Goal: Information Seeking & Learning: Understand process/instructions

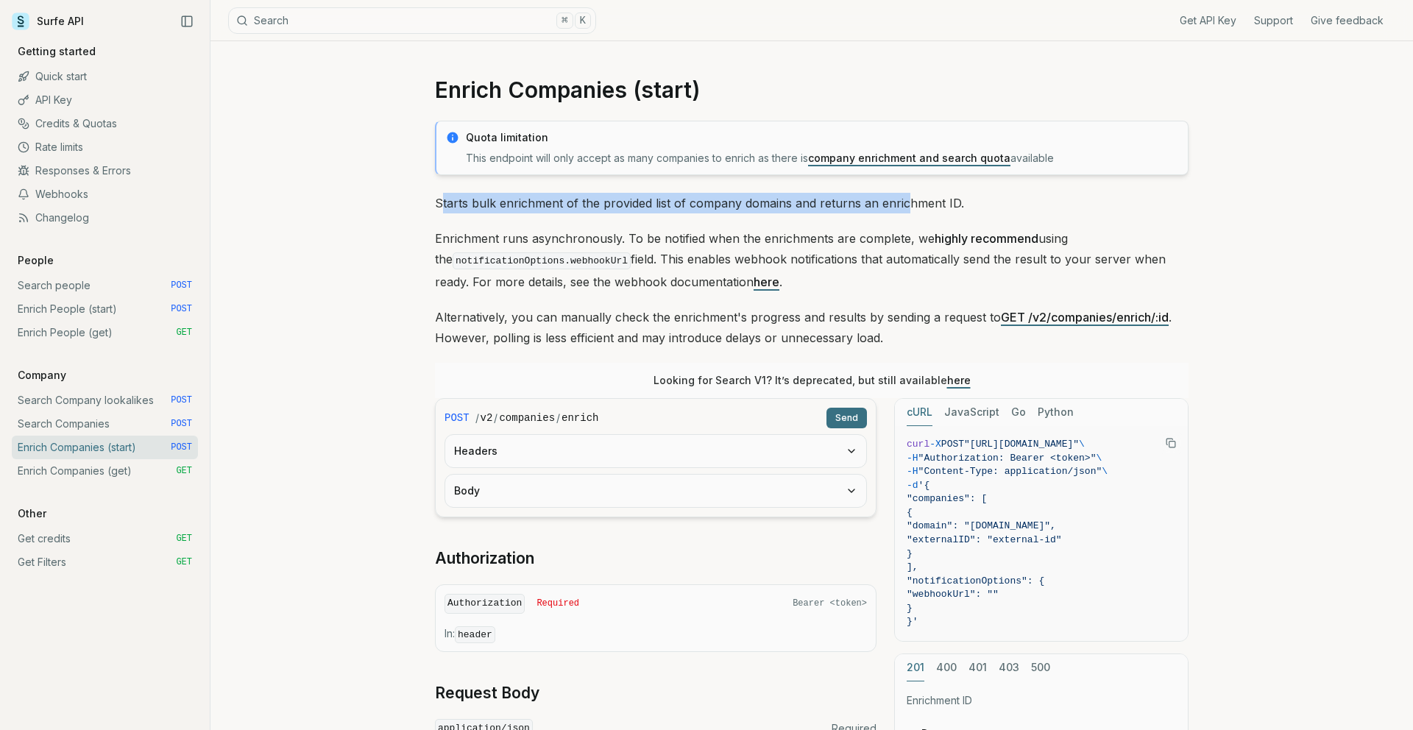
drag, startPoint x: 441, startPoint y: 198, endPoint x: 990, endPoint y: 204, distance: 548.9
click at [990, 204] on p "Starts bulk enrichment of the provided list of company domains and returns an e…" at bounding box center [811, 203] width 753 height 21
click at [335, 367] on div "Enrich Companies (start) Quota limitation This endpoint will only accept as man…" at bounding box center [811, 583] width 1202 height 1084
click at [850, 289] on p "Enrichment runs asynchronously. To be notified when the enrichments are complet…" at bounding box center [811, 260] width 753 height 64
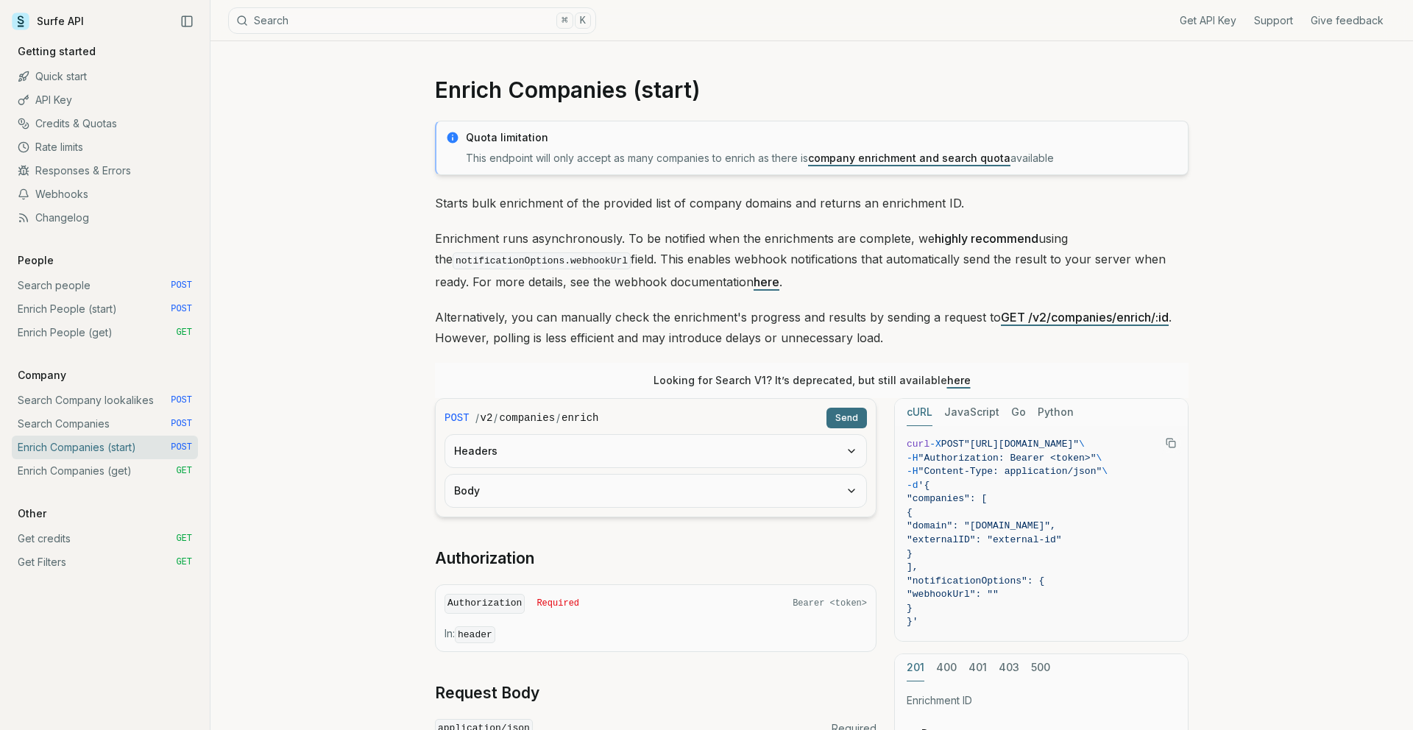
click at [92, 404] on link "Search Company lookalikes POST" at bounding box center [105, 400] width 186 height 24
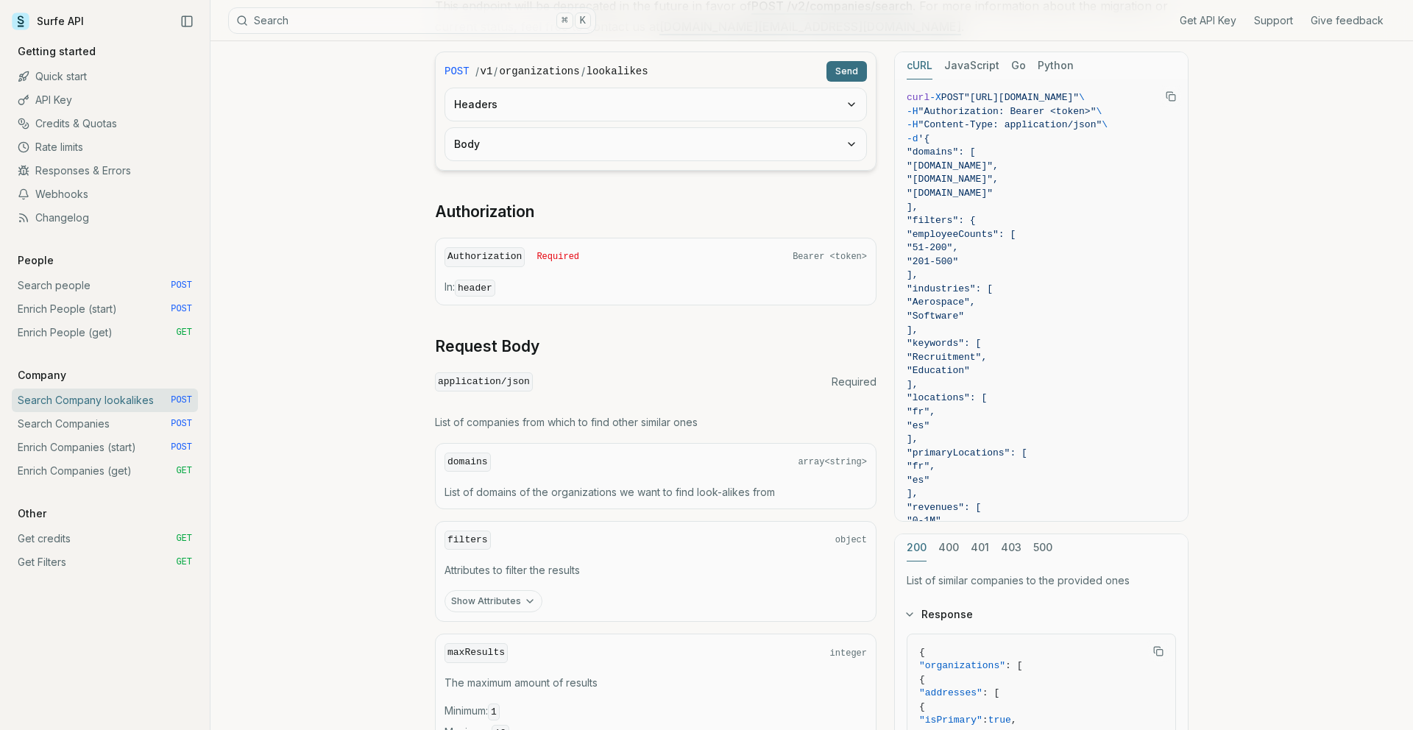
scroll to position [271, 0]
drag, startPoint x: 942, startPoint y: 395, endPoint x: 984, endPoint y: 433, distance: 56.8
click at [984, 435] on code "curl -X POST "[URL][DOMAIN_NAME]" \ -H "Authorization: Bearer <token>" \ -H "Co…" at bounding box center [1040, 407] width 269 height 628
click at [984, 433] on span ""es"" at bounding box center [1040, 429] width 269 height 14
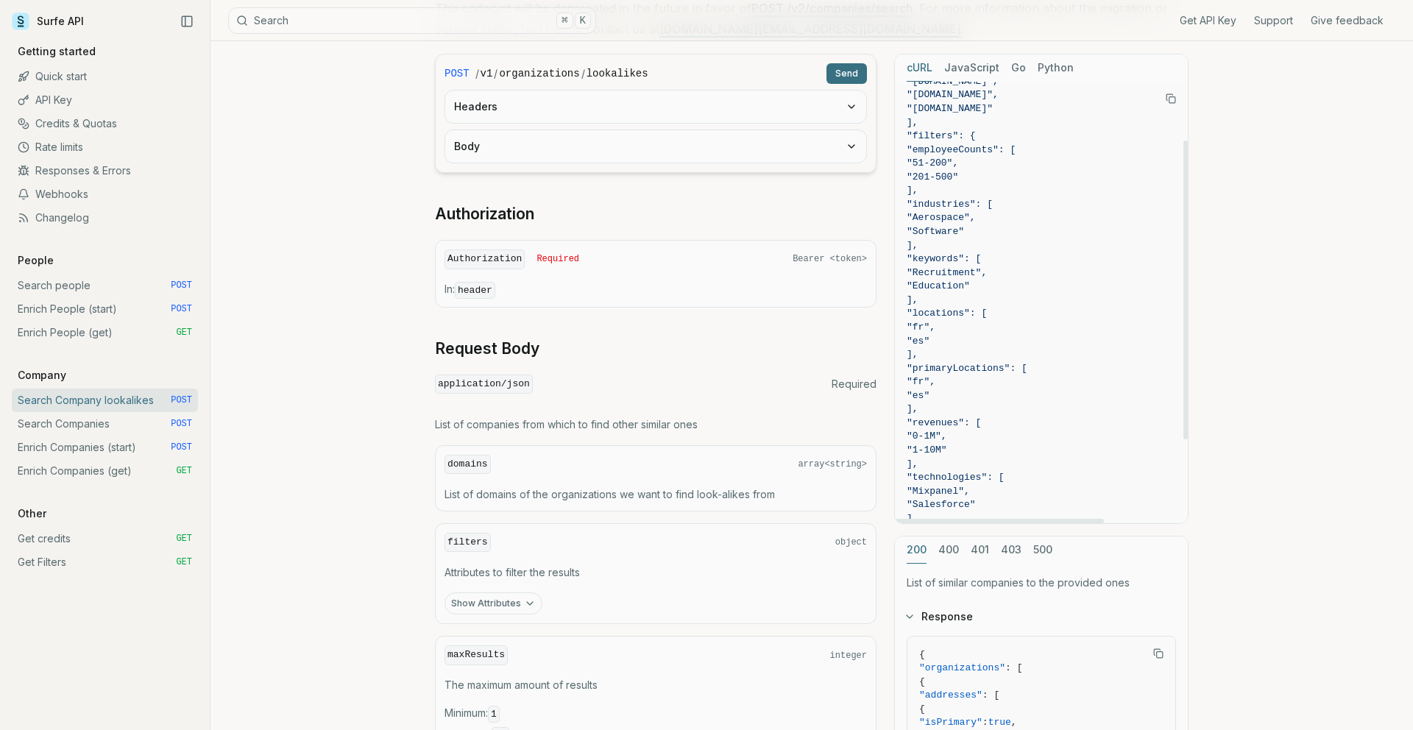
scroll to position [85, 0]
drag, startPoint x: 952, startPoint y: 360, endPoint x: 943, endPoint y: 314, distance: 46.5
click at [942, 314] on code "curl -X POST "[URL][DOMAIN_NAME]" \ -H "Authorization: Bearer <token>" \ -H "Co…" at bounding box center [1040, 322] width 269 height 628
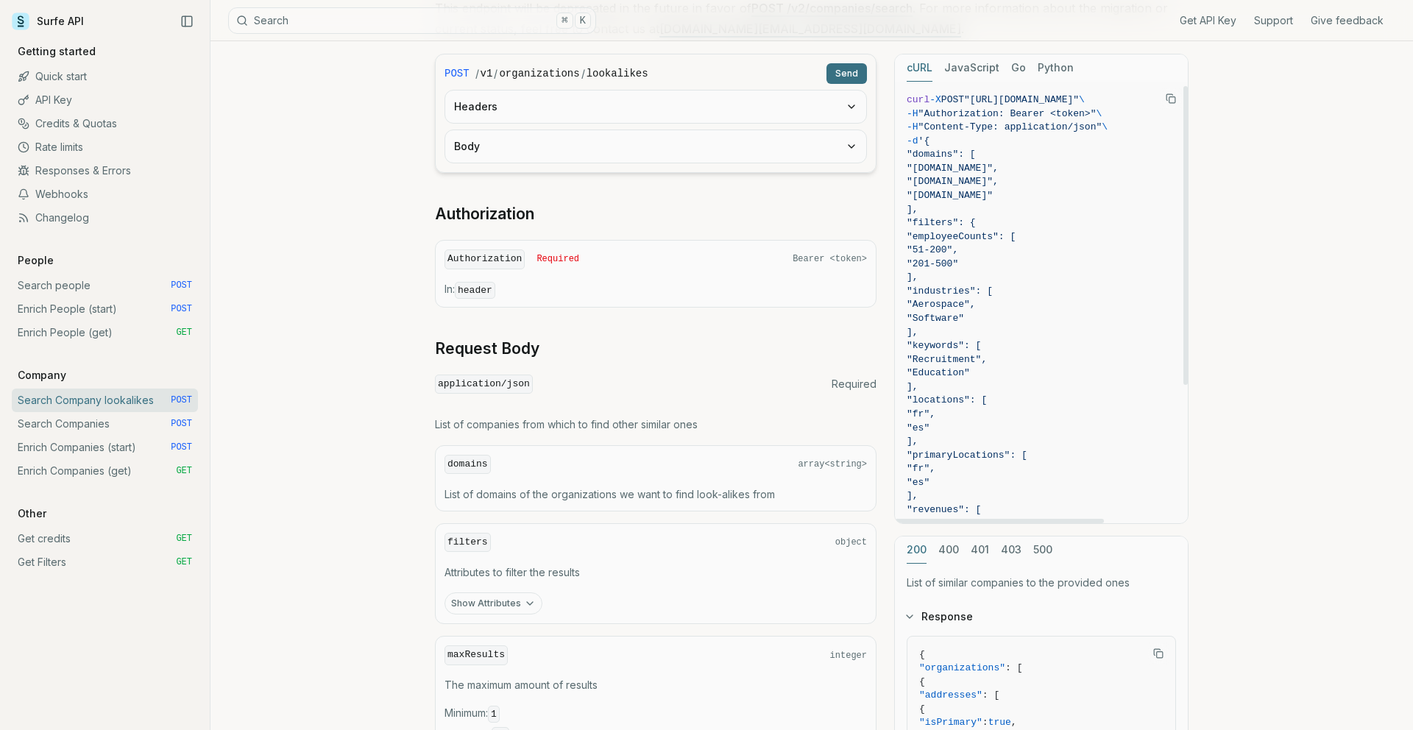
scroll to position [210, 0]
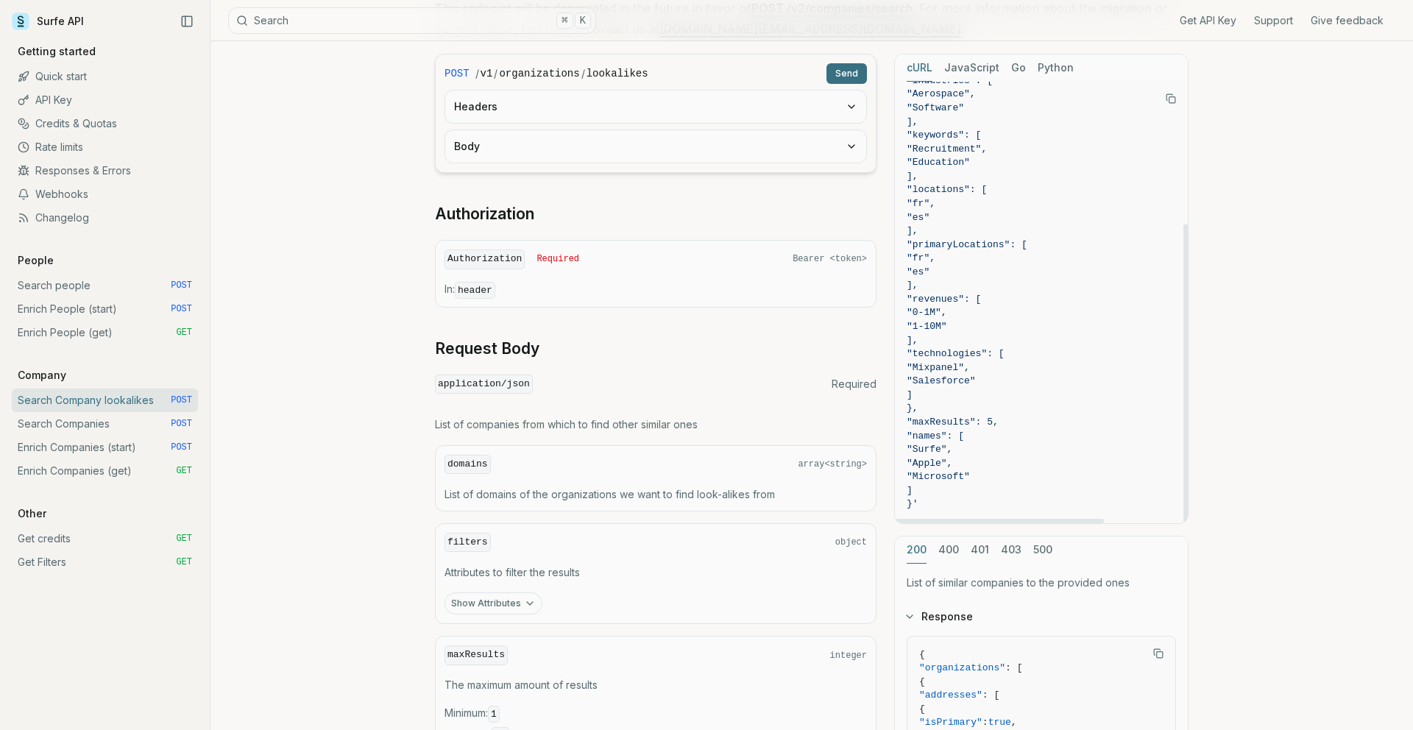
click at [1004, 349] on span ""technologies": [" at bounding box center [955, 353] width 98 height 11
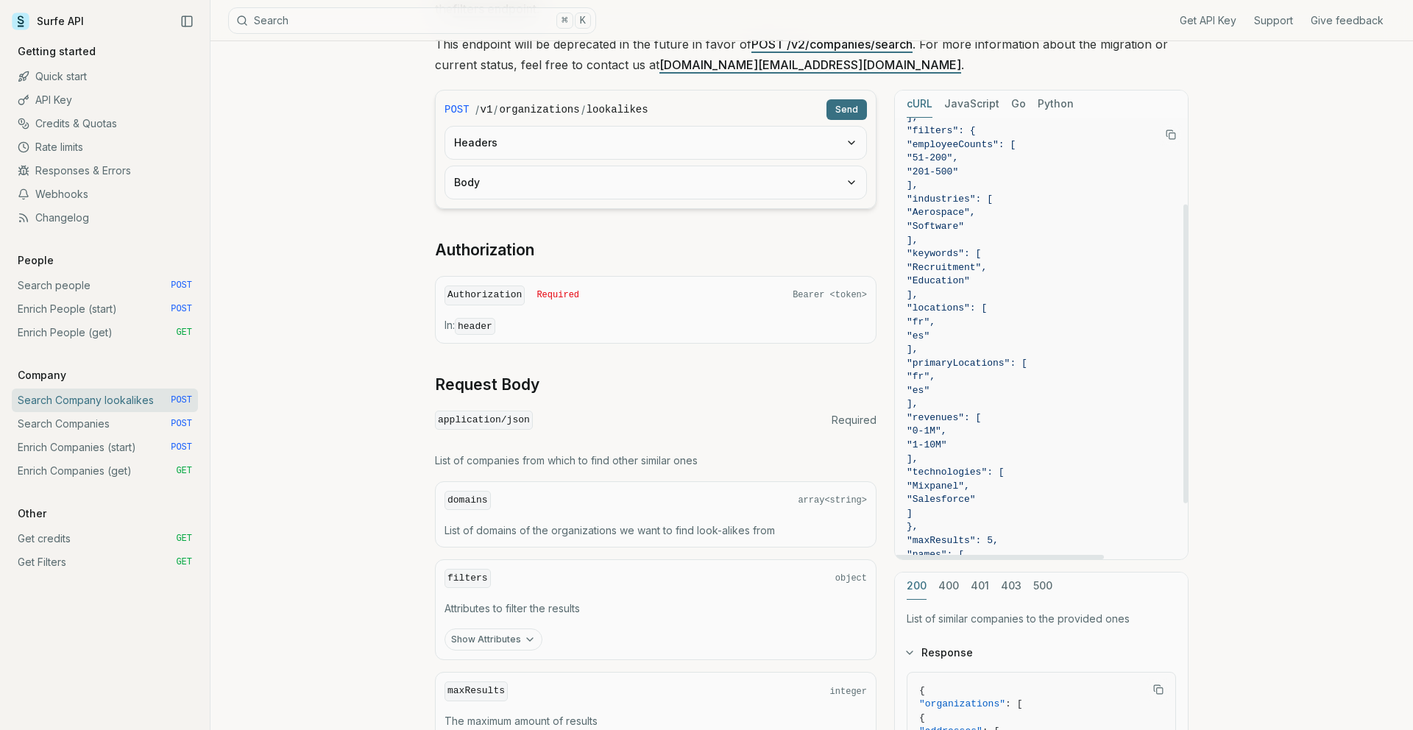
scroll to position [102, 0]
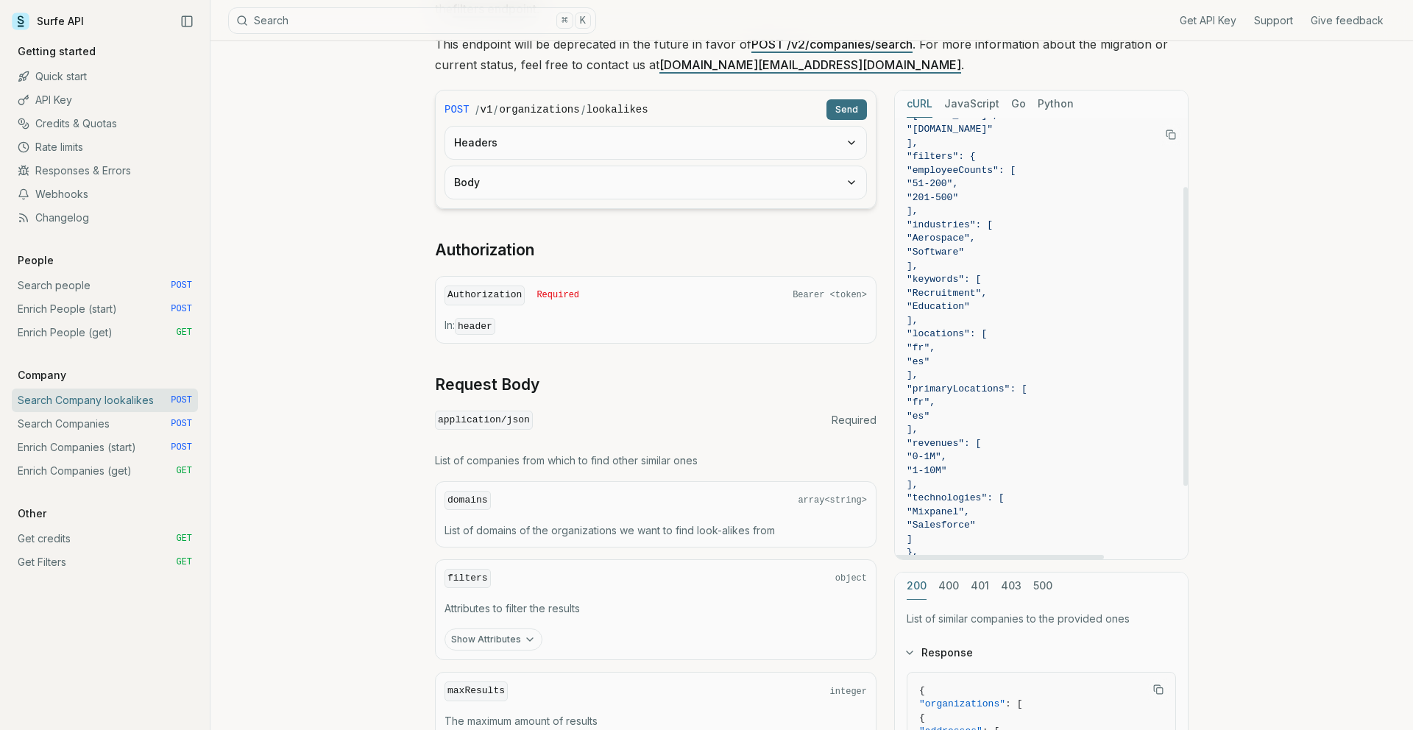
drag, startPoint x: 946, startPoint y: 483, endPoint x: 942, endPoint y: 441, distance: 42.1
click at [942, 441] on code "curl -X POST "[URL][DOMAIN_NAME]" \ -H "Authorization: Bearer <token>" \ -H "Co…" at bounding box center [1040, 341] width 269 height 628
click at [959, 408] on span ""fr"," at bounding box center [1040, 403] width 269 height 14
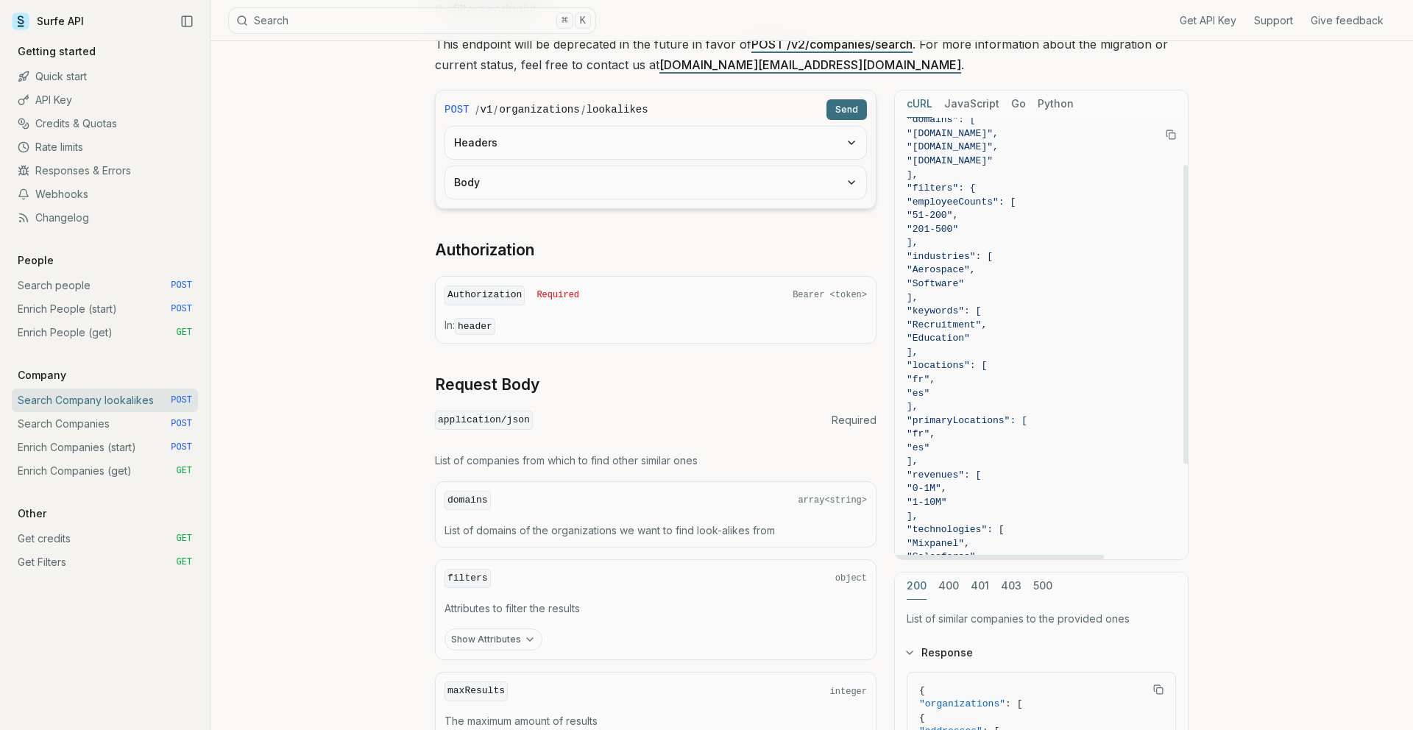
scroll to position [71, 0]
drag, startPoint x: 946, startPoint y: 406, endPoint x: 942, endPoint y: 366, distance: 40.0
click at [942, 366] on code "curl -X POST "[URL][DOMAIN_NAME]" \ -H "Authorization: Bearer <token>" \ -H "Co…" at bounding box center [1040, 372] width 269 height 628
copy code ""locations": [ "fr", "es" ]"
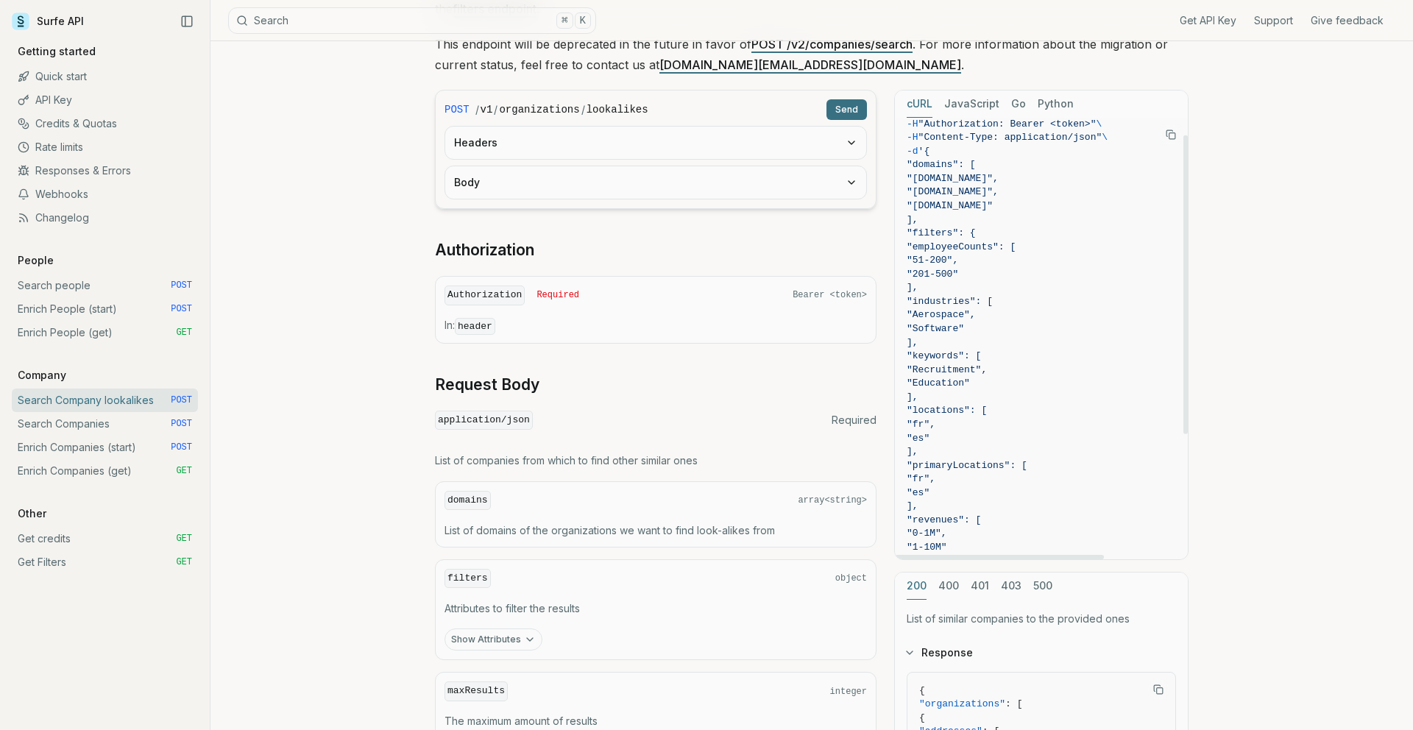
scroll to position [25, 0]
click at [987, 365] on span ""Recruitment"," at bounding box center [946, 370] width 80 height 11
